Goal: Task Accomplishment & Management: Manage account settings

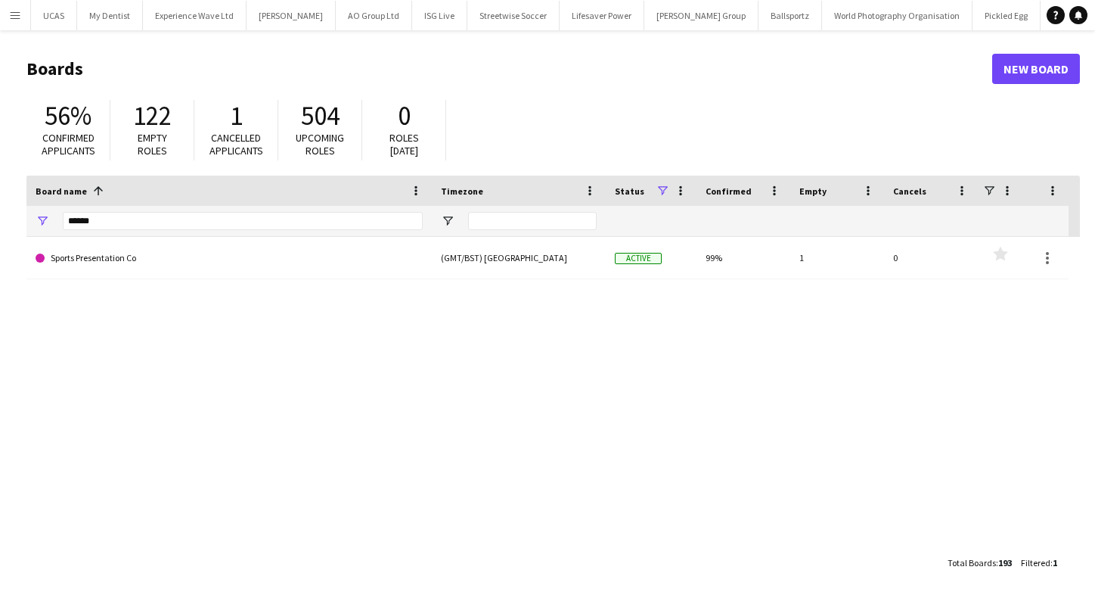
click at [20, 11] on app-icon "Menu" at bounding box center [15, 15] width 12 height 12
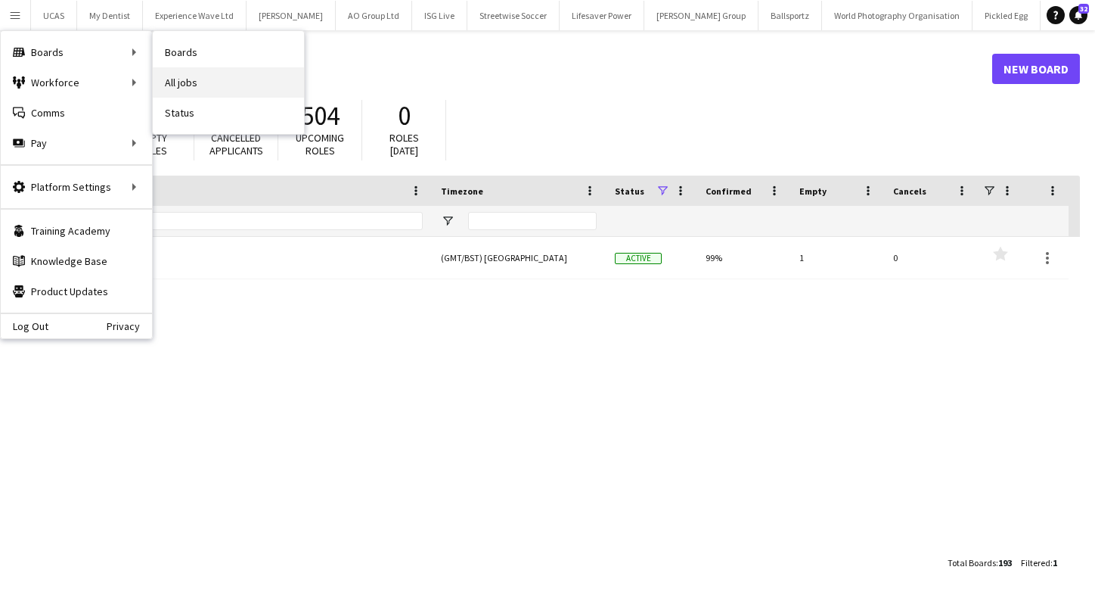
click at [196, 80] on link "All jobs" at bounding box center [228, 82] width 151 height 30
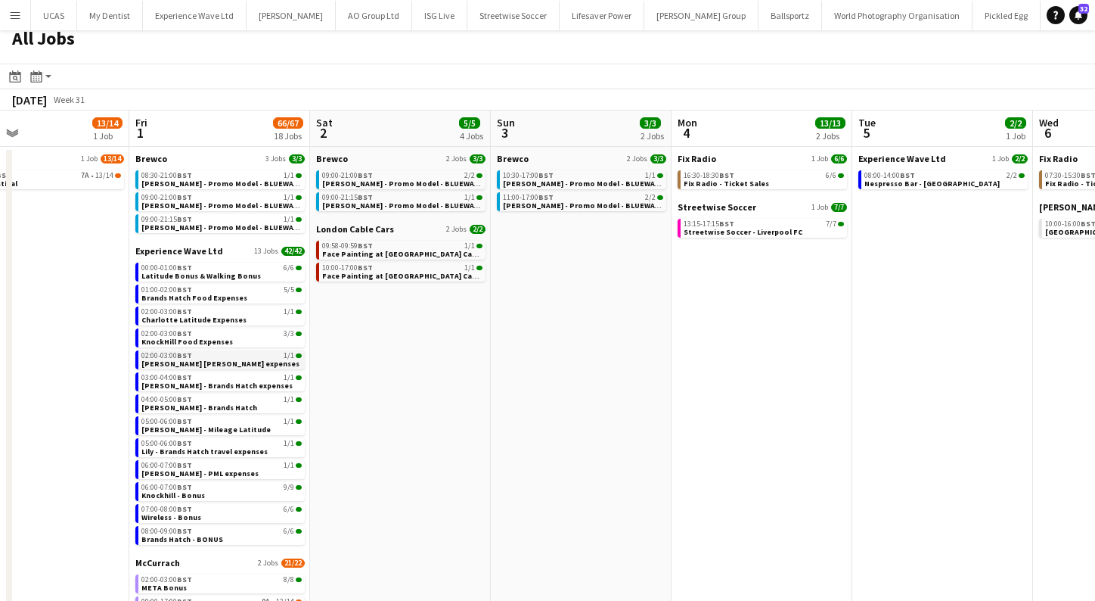
scroll to position [6, 0]
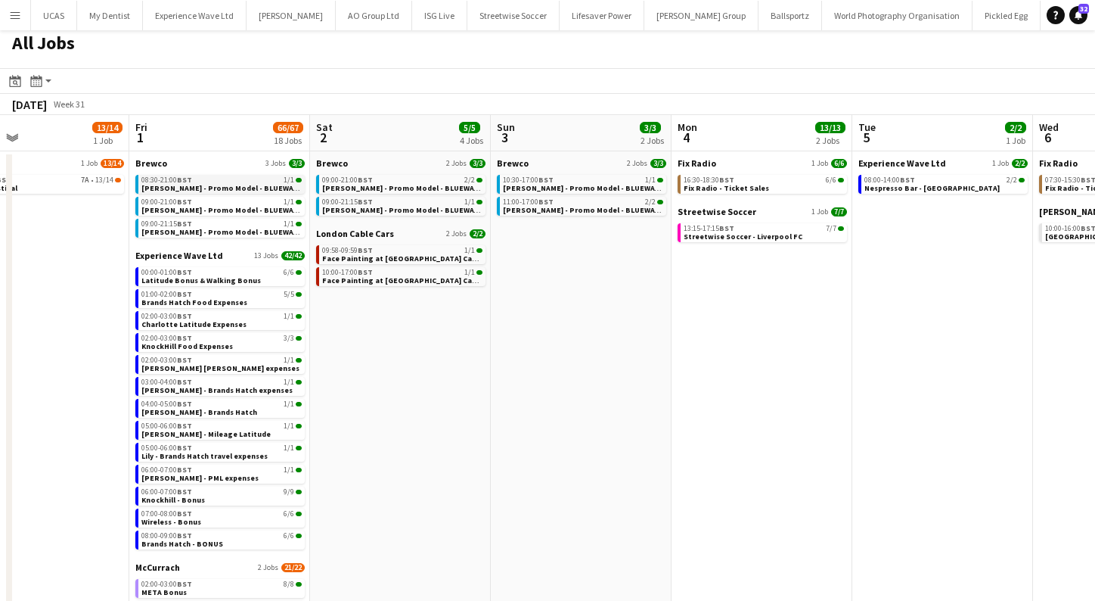
click at [201, 179] on div "08:30-21:00 BST 1/1" at bounding box center [221, 180] width 160 height 8
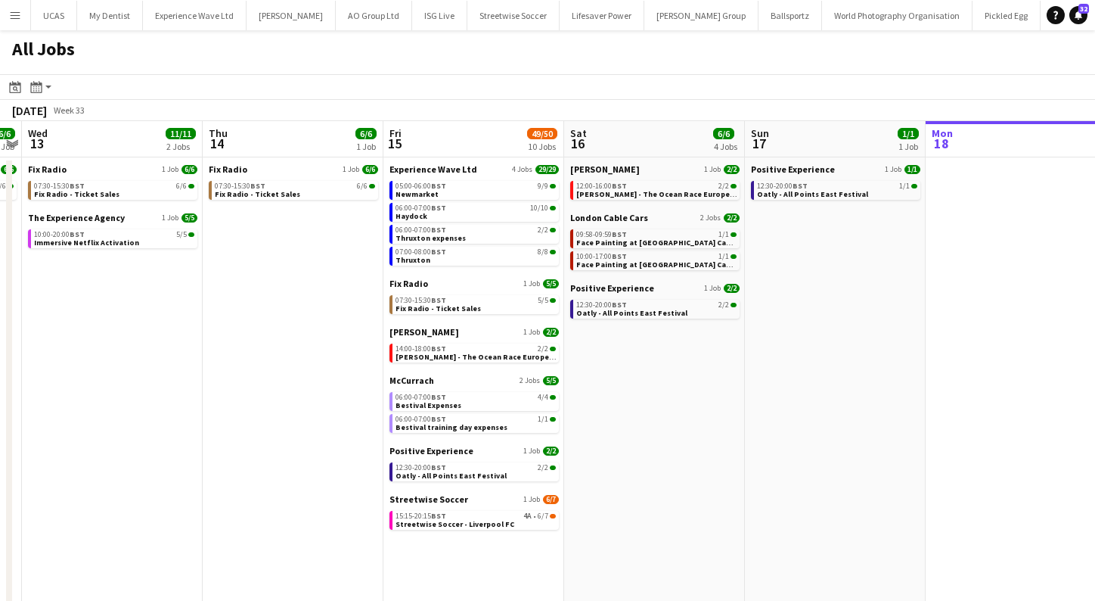
scroll to position [0, 566]
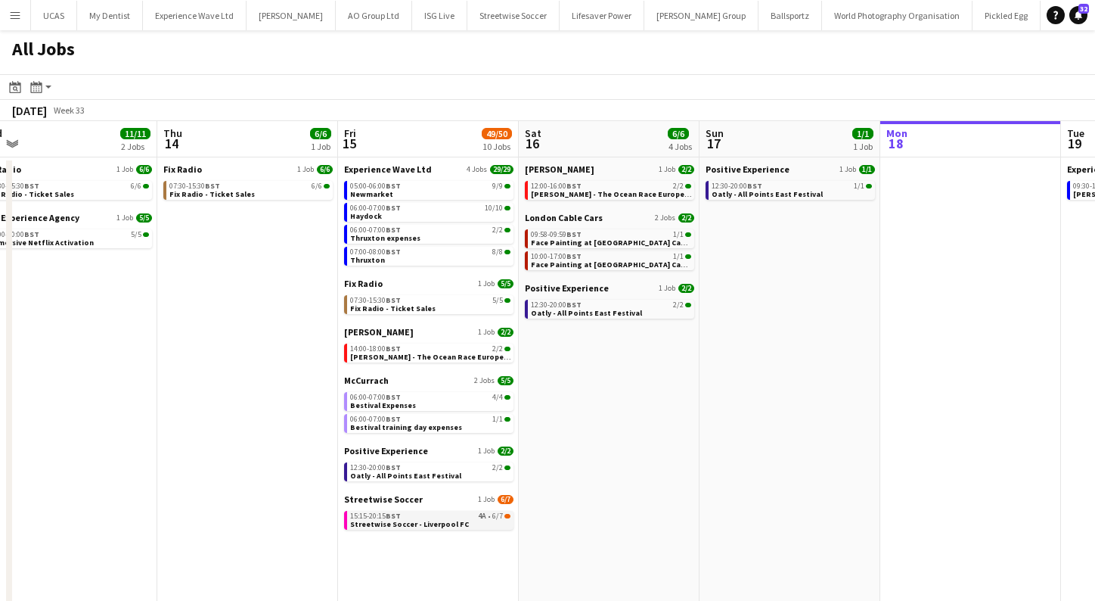
click at [422, 512] on link "15:15-20:15 BST 4A • 6/7 Streetwise Soccer - Liverpool FC" at bounding box center [430, 519] width 160 height 17
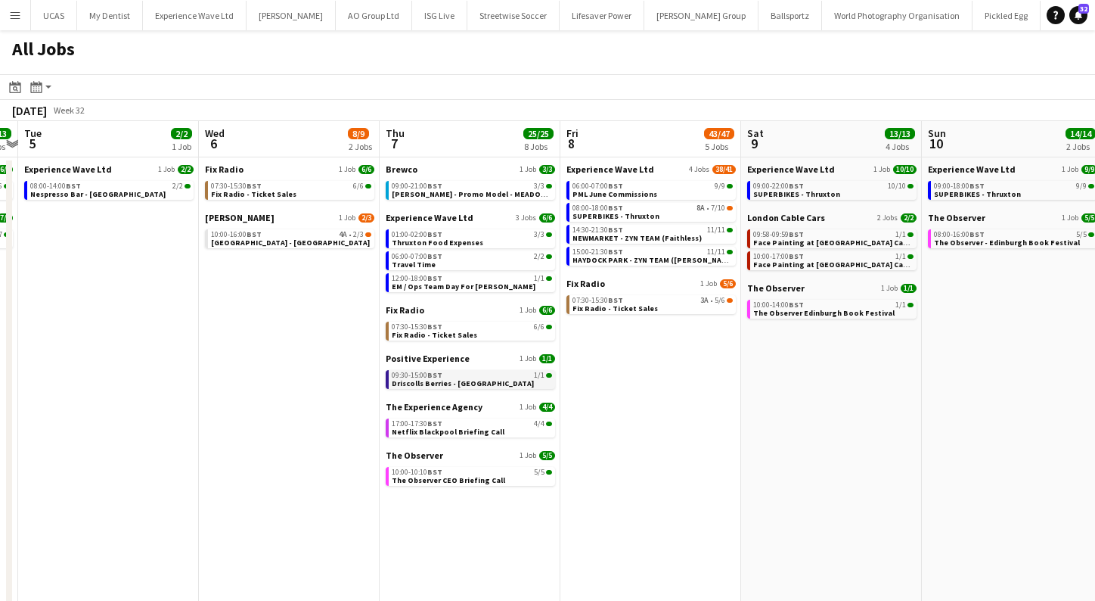
scroll to position [0, 0]
click at [272, 247] on app-brief-job-card "10:00-16:00 BST 4A • 2/3 Swan Centre - Spy School" at bounding box center [289, 238] width 169 height 19
click at [279, 236] on div "10:00-16:00 BST 4A • 2/3" at bounding box center [291, 235] width 160 height 8
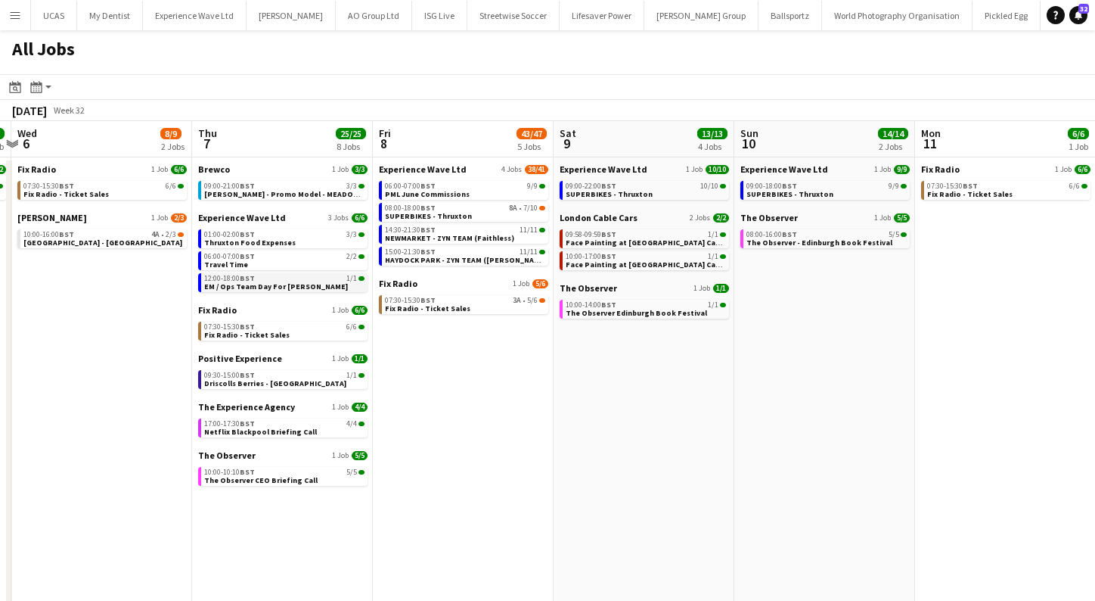
scroll to position [0, 534]
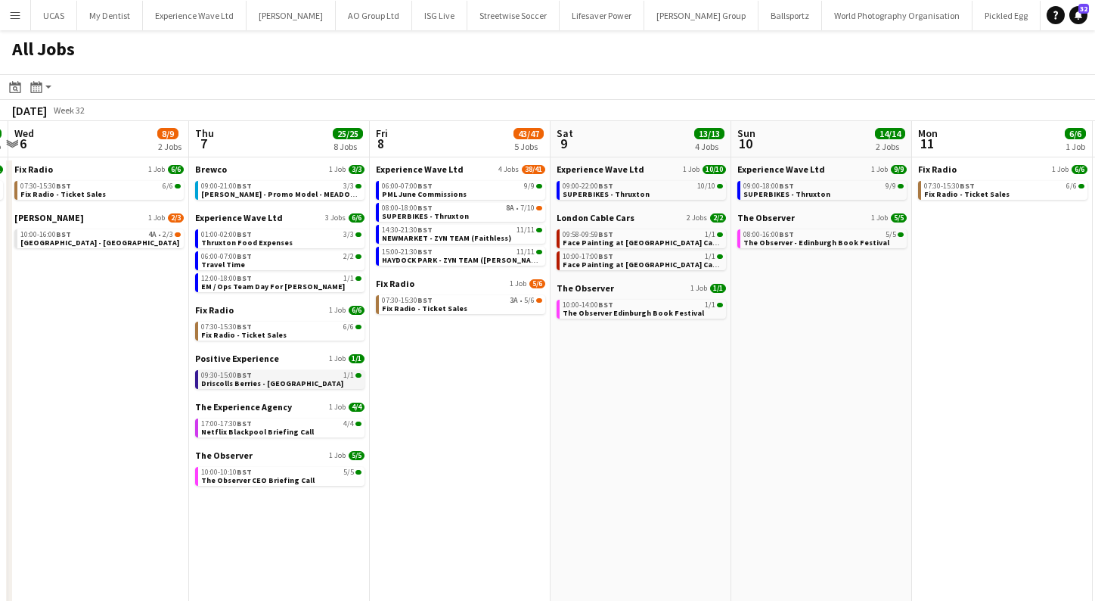
click at [300, 381] on link "09:30-15:00 BST 1/1 Driscolls Berries - Bradford" at bounding box center [281, 378] width 160 height 17
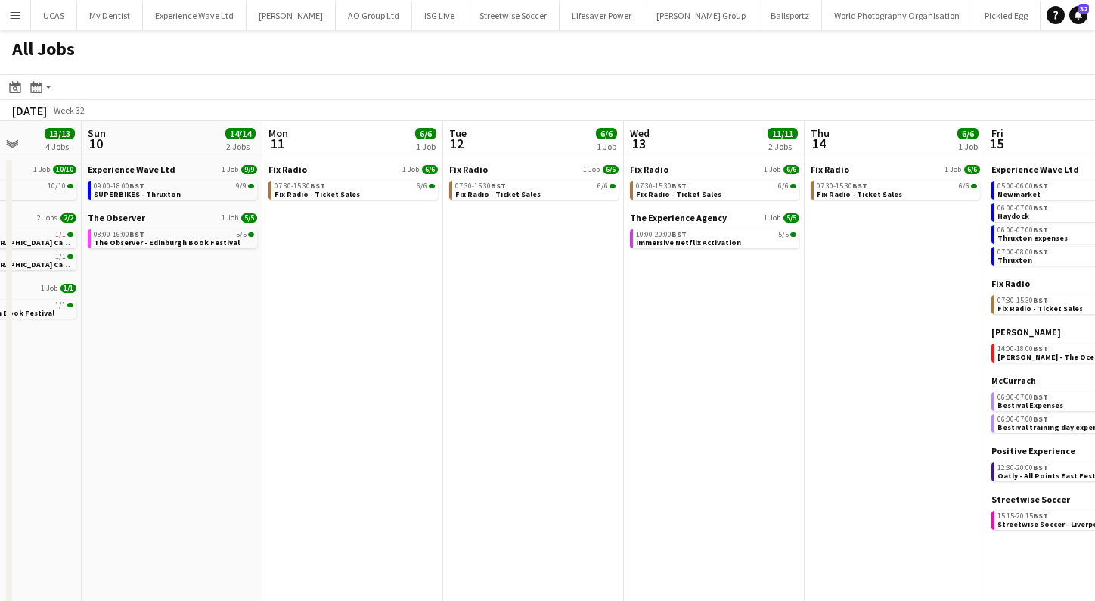
scroll to position [0, 463]
click at [694, 239] on span "Immersive Netflix Activation" at bounding box center [686, 242] width 105 height 10
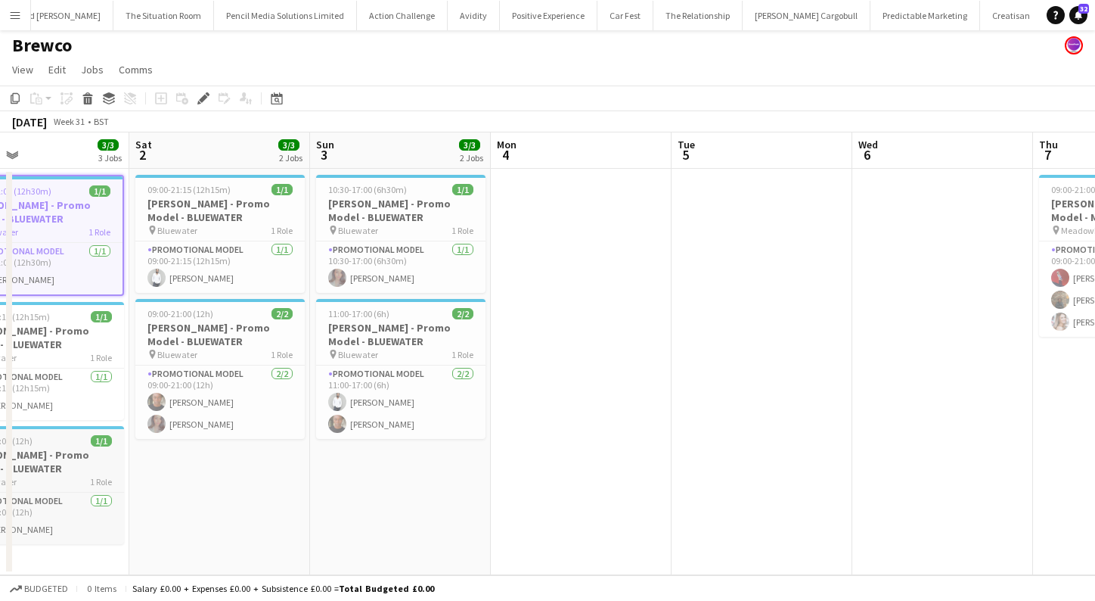
scroll to position [0, 464]
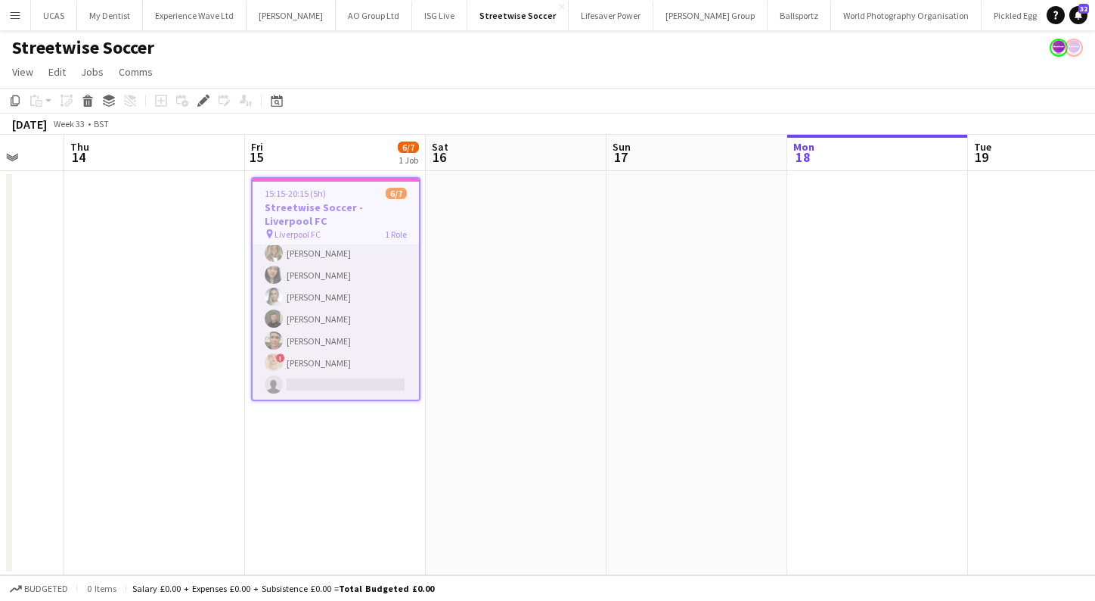
scroll to position [29, 0]
click at [318, 363] on app-card-role "Brand Ambassador 4A 6/7 15:15-20:15 (5h) Ana Rigby Man Ying Cheng Helly Lumsden…" at bounding box center [336, 307] width 166 height 183
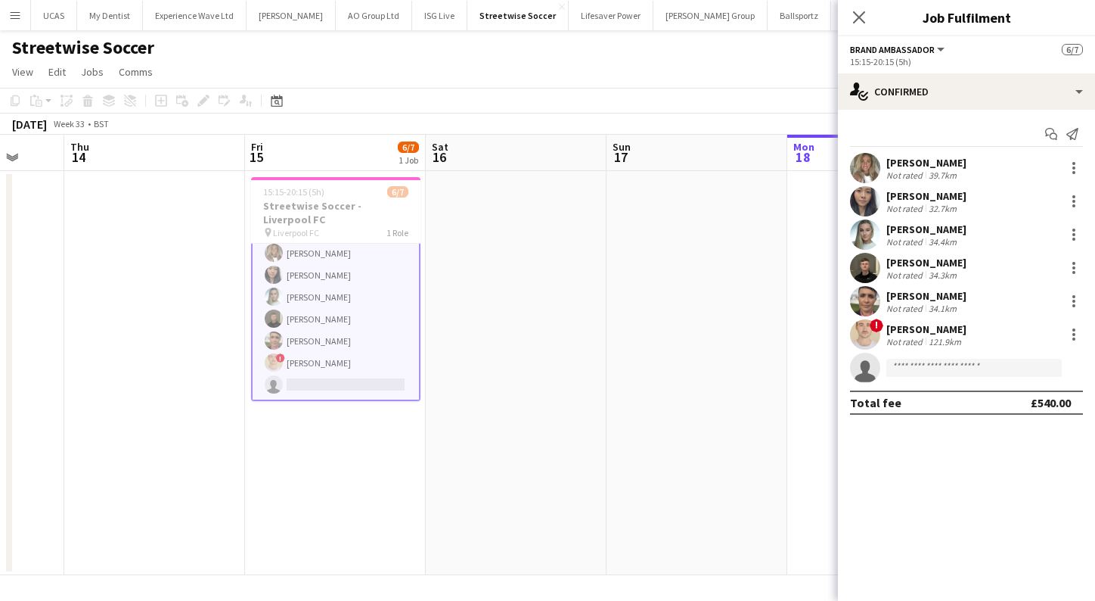
click at [861, 336] on app-user-avatar at bounding box center [865, 334] width 30 height 30
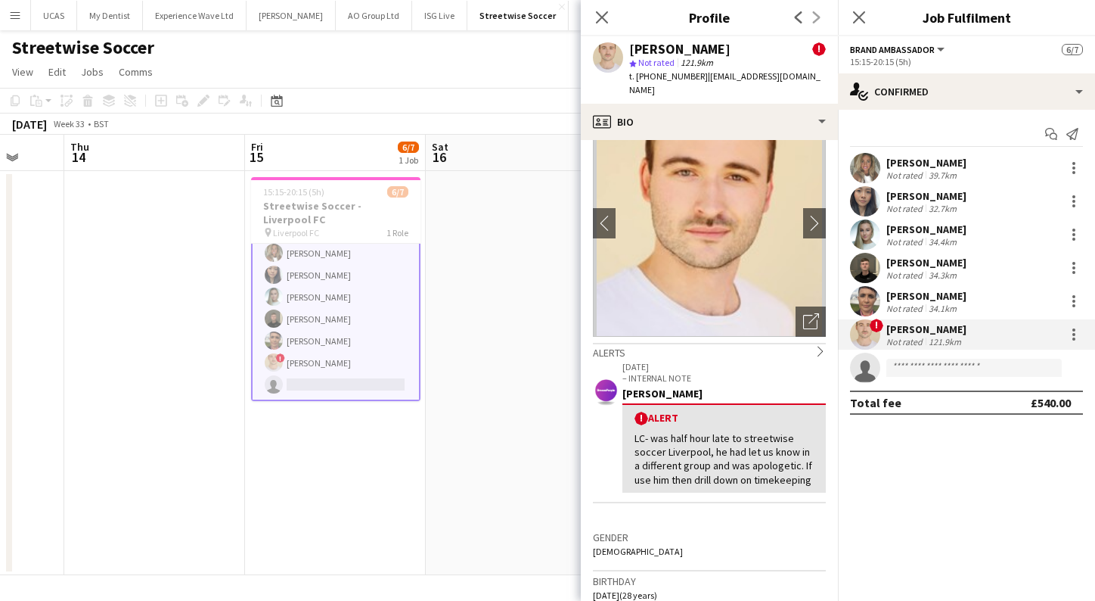
scroll to position [47, 0]
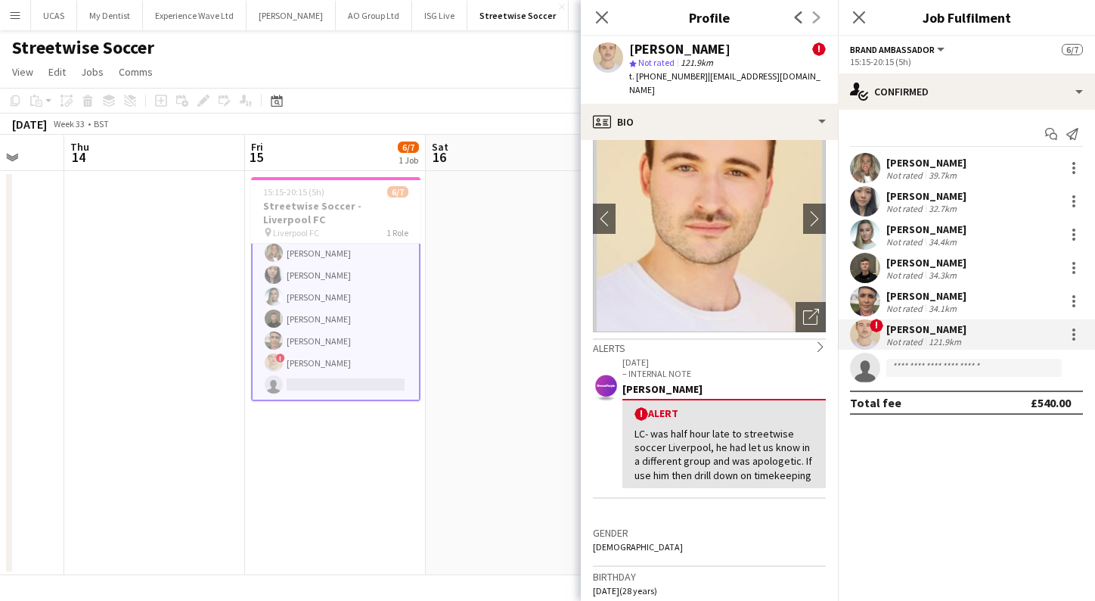
click at [456, 397] on app-date-cell at bounding box center [516, 373] width 181 height 404
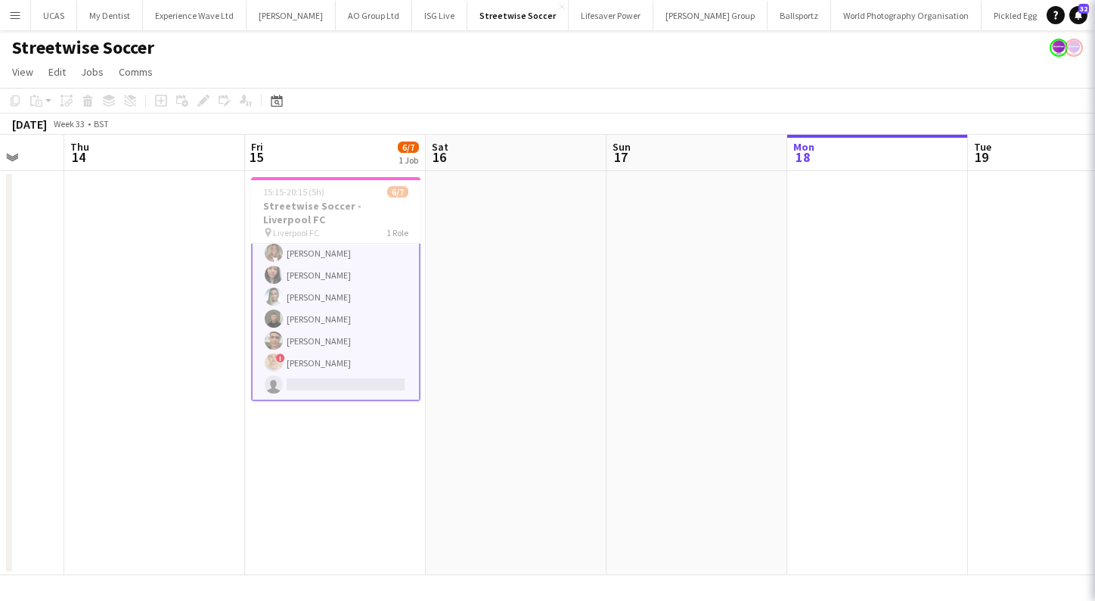
scroll to position [26, 0]
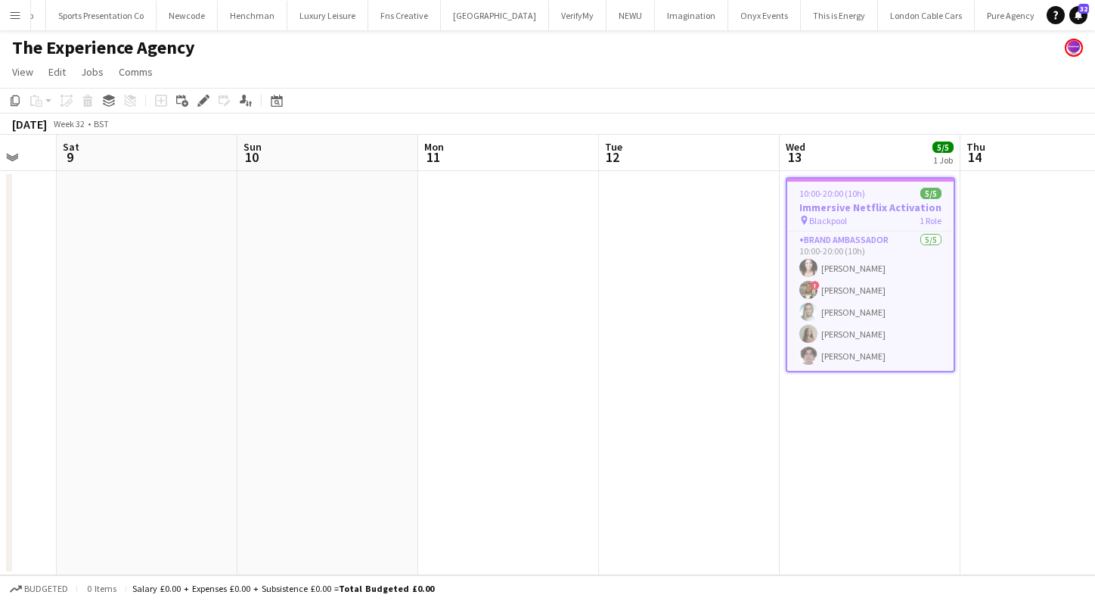
scroll to position [0, 456]
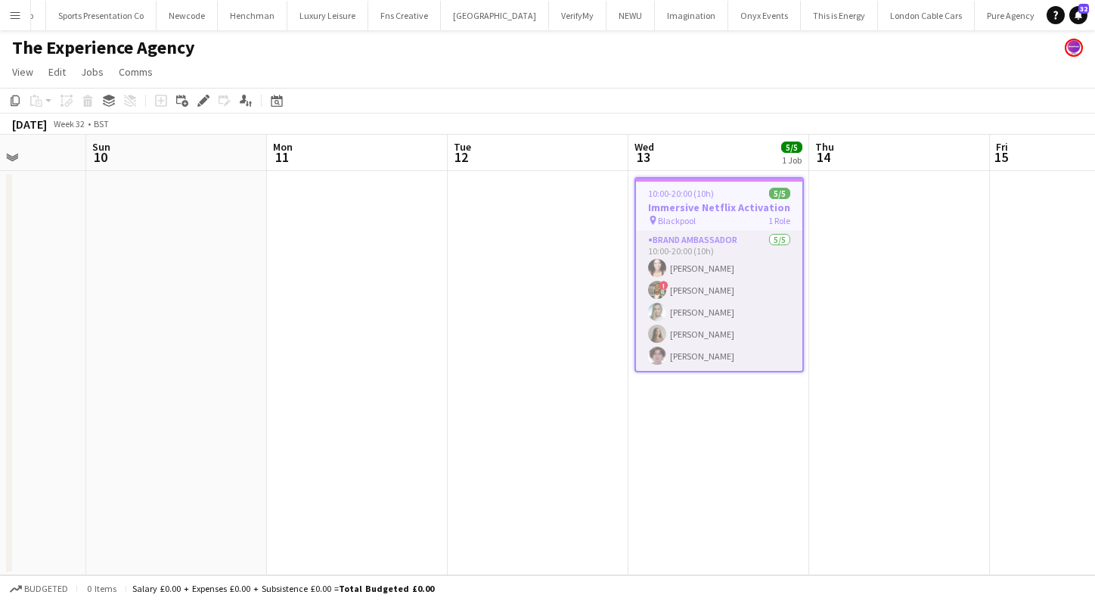
click at [729, 289] on app-card-role "Brand Ambassador [DATE] 10:00-20:00 (10h) [PERSON_NAME] ! [PERSON_NAME] Helly […" at bounding box center [719, 300] width 166 height 139
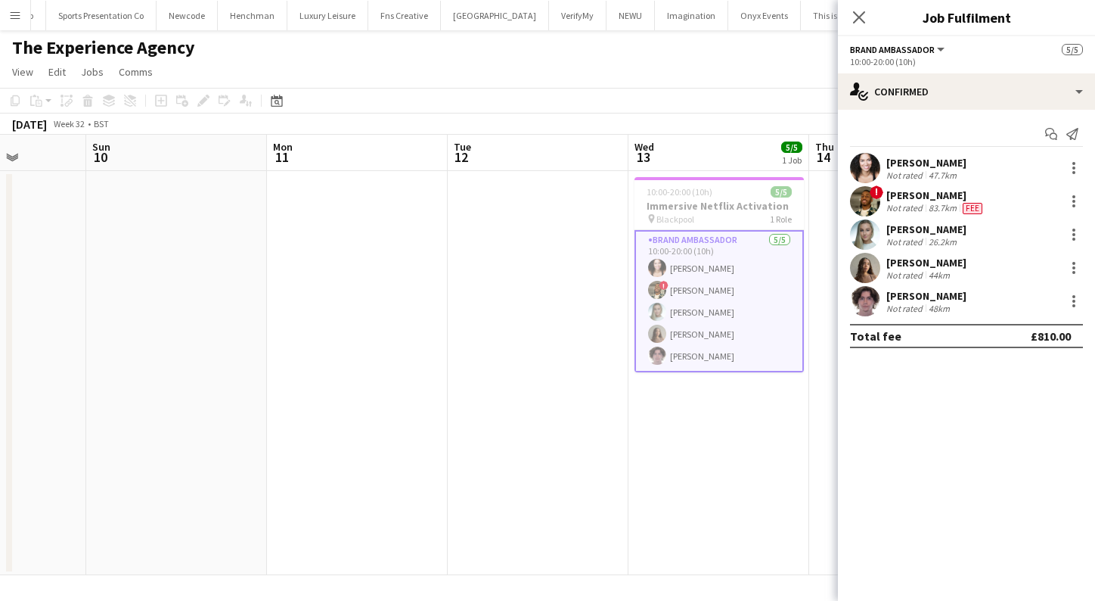
click at [268, 374] on app-date-cell at bounding box center [357, 373] width 181 height 404
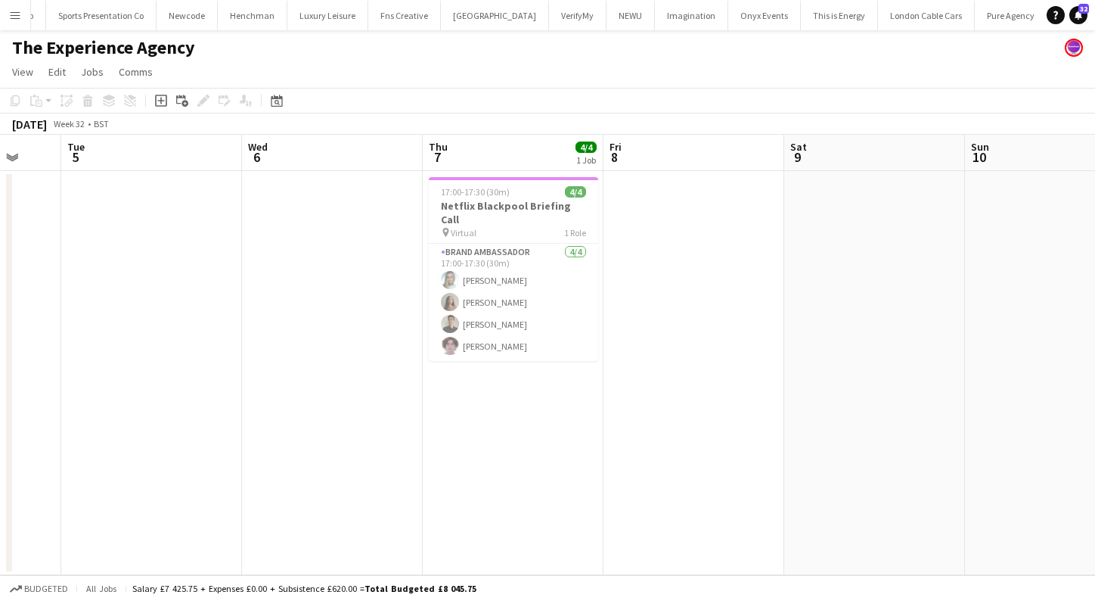
scroll to position [0, 483]
click at [502, 282] on app-card-role "Brand Ambassador [DATE] 17:00-17:30 (30m) [PERSON_NAME] [PERSON_NAME] [PERSON_N…" at bounding box center [511, 302] width 169 height 117
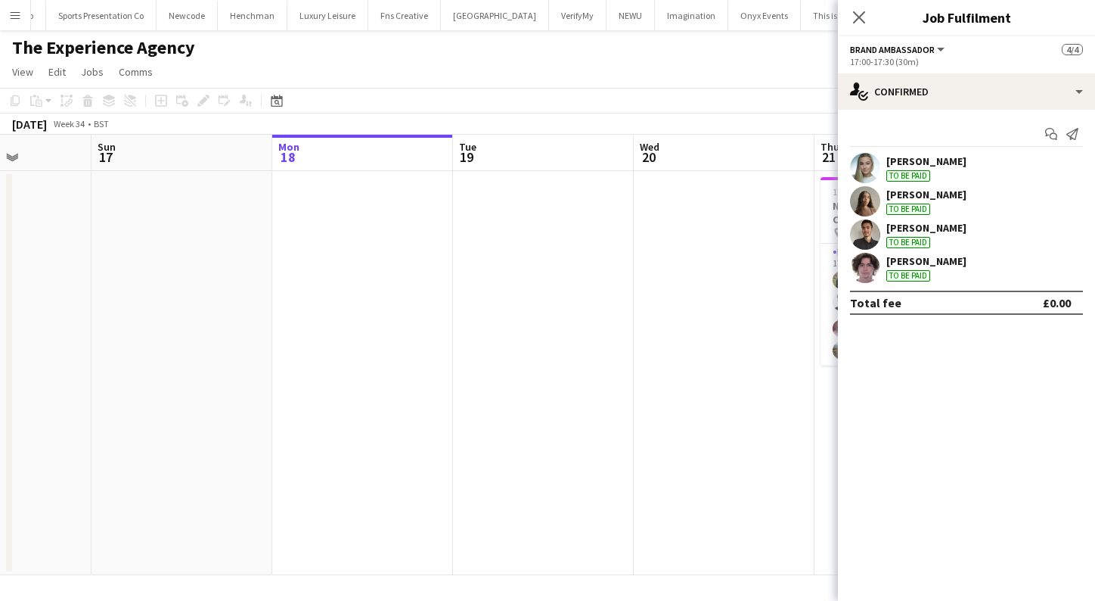
scroll to position [0, 507]
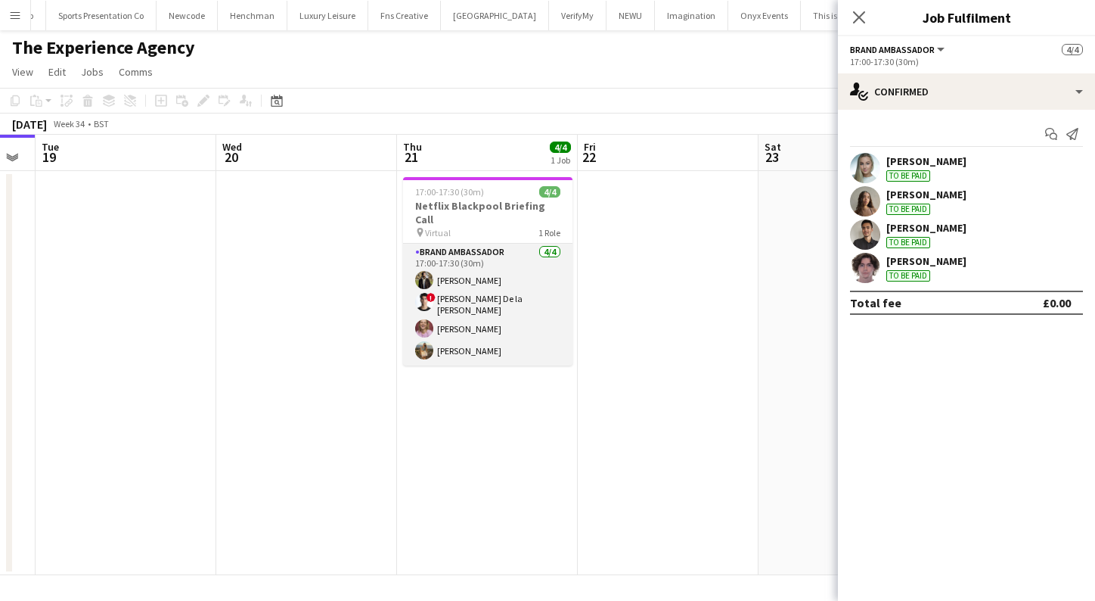
click at [498, 324] on app-card-role "Brand Ambassador [DATE] 17:00-17:30 (30m) [PERSON_NAME] ! [PERSON_NAME] De la […" at bounding box center [487, 305] width 169 height 122
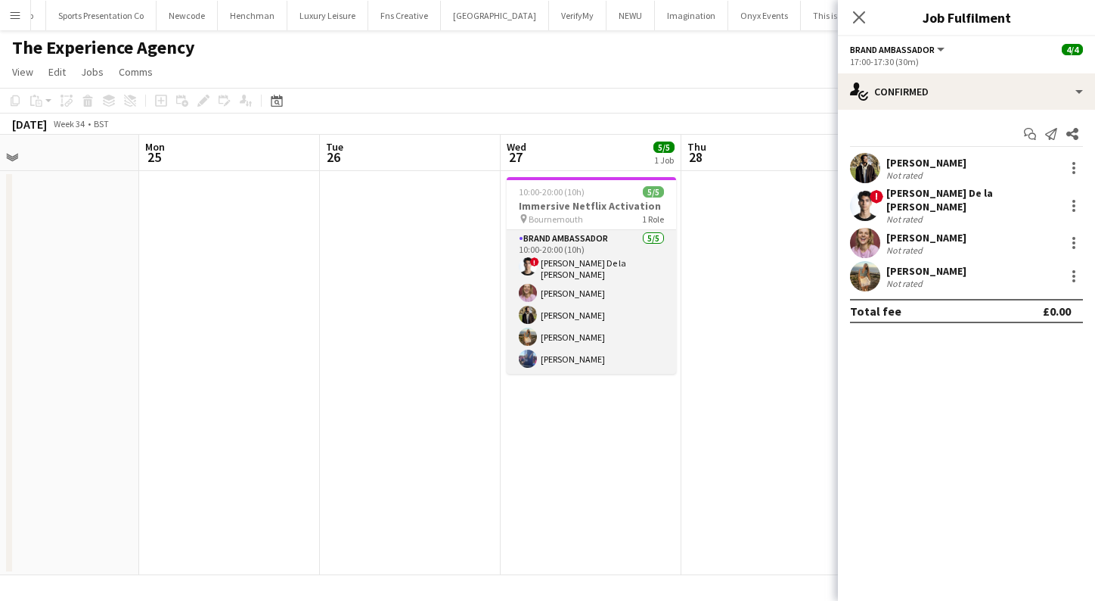
scroll to position [0, 771]
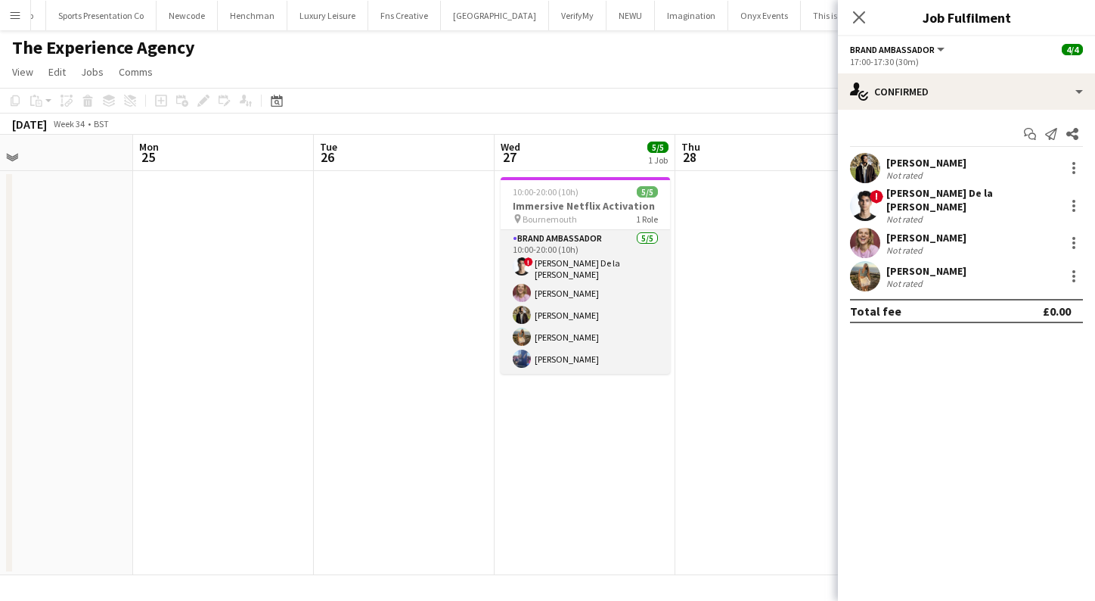
click at [599, 313] on app-card-role "Brand Ambassador [DATE] 10:00-20:00 (10h) ! [PERSON_NAME] De la [PERSON_NAME] […" at bounding box center [585, 302] width 169 height 144
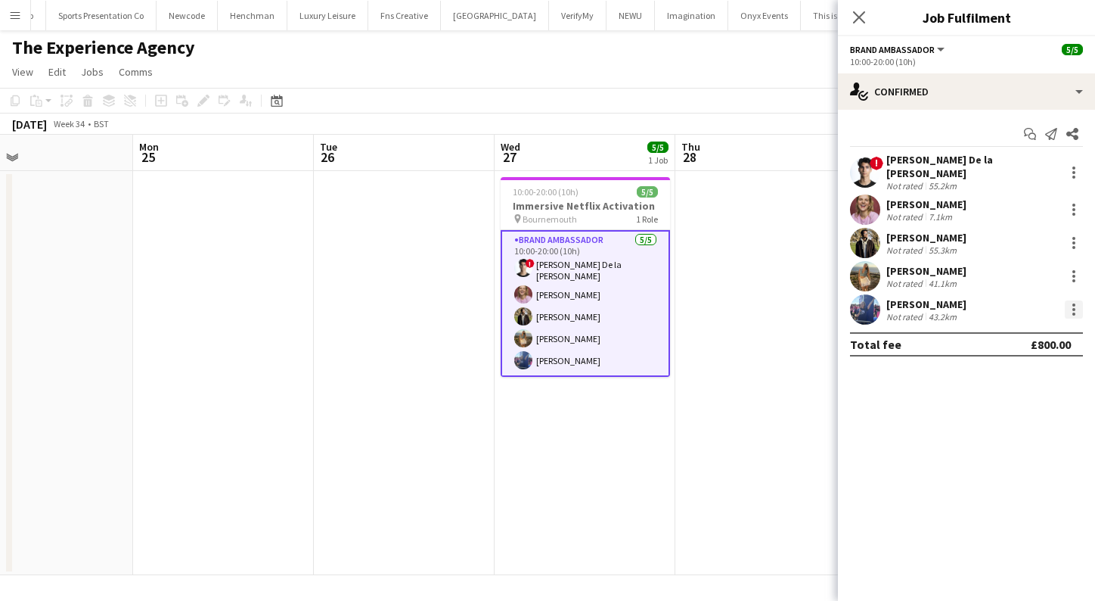
click at [1074, 300] on div at bounding box center [1074, 309] width 18 height 18
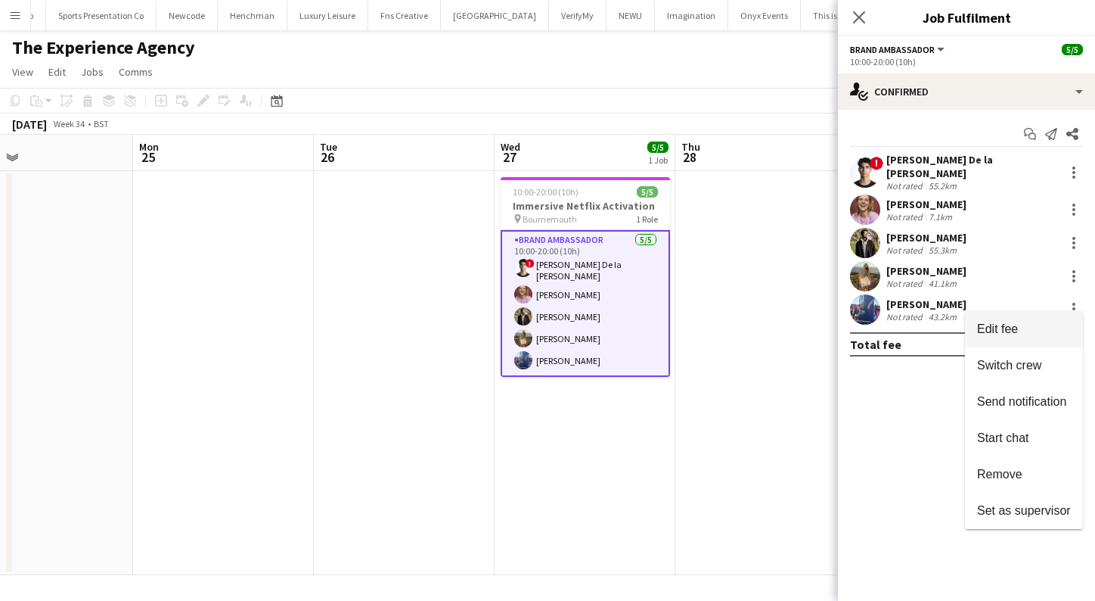
click at [1001, 334] on span "Edit fee" at bounding box center [997, 328] width 41 height 13
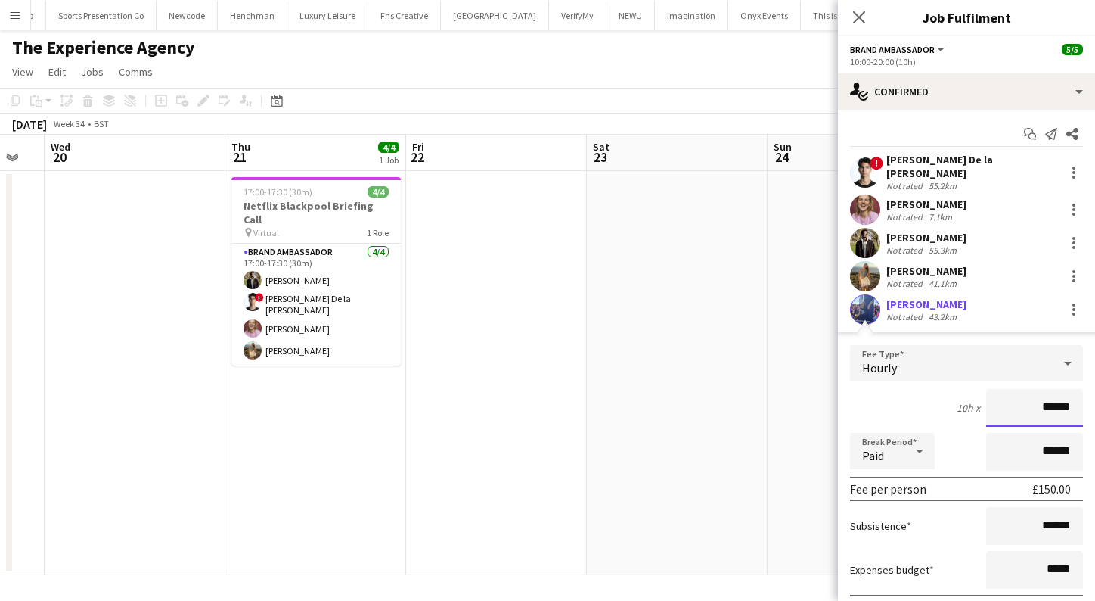
scroll to position [0, 0]
